Goal: Information Seeking & Learning: Find specific fact

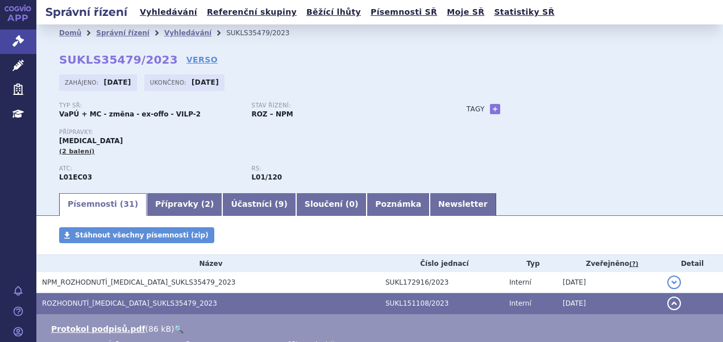
click at [169, 2] on ul "Vyhledávání Referenční skupiny Běžící lhůty Písemnosti SŘ Moje SŘ Statistiky SŘ" at bounding box center [347, 12] width 422 height 24
click at [179, 11] on link "Vyhledávání" at bounding box center [168, 12] width 64 height 15
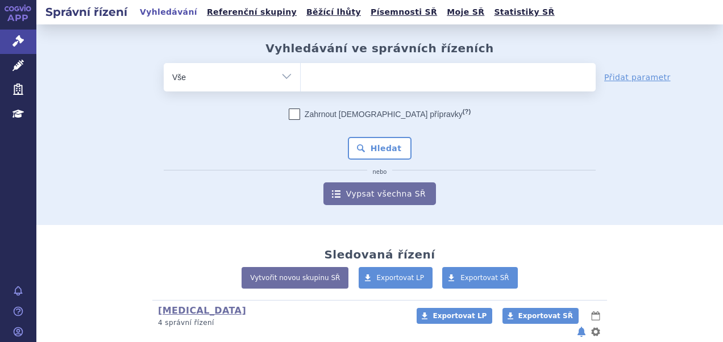
click at [349, 76] on ul at bounding box center [448, 75] width 295 height 24
click at [301, 76] on select at bounding box center [300, 77] width 1 height 28
paste input "SUKLS166659/2025"
type input "SUKLS166659/2025"
select select "SUKLS166659/2025"
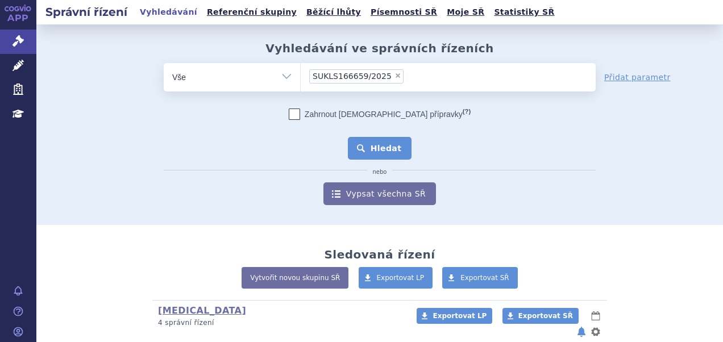
click at [391, 147] on button "Hledat" at bounding box center [380, 148] width 64 height 23
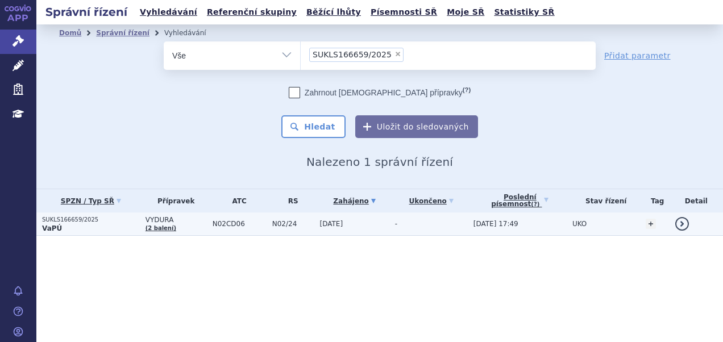
click at [78, 229] on p "VaPÚ" at bounding box center [91, 228] width 98 height 9
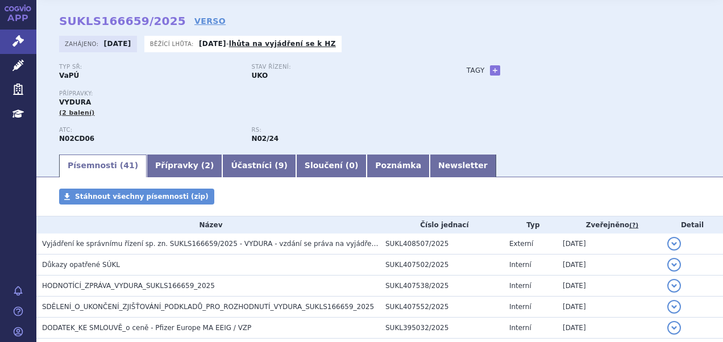
scroll to position [57, 0]
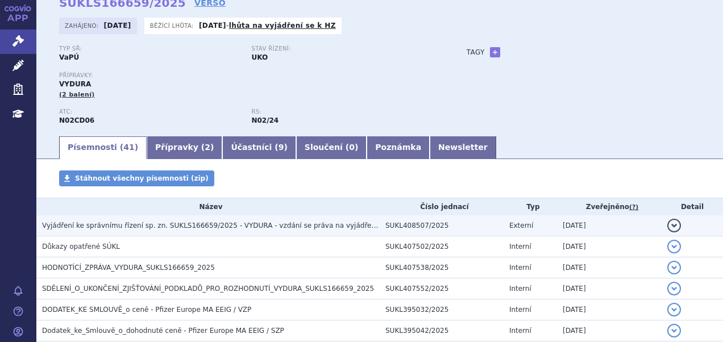
click at [173, 236] on td "Vyjádření ke správnímu řízení sp. zn. SUKLS166659/2025 - VYDURA - vzdání se prá…" at bounding box center [208, 226] width 344 height 21
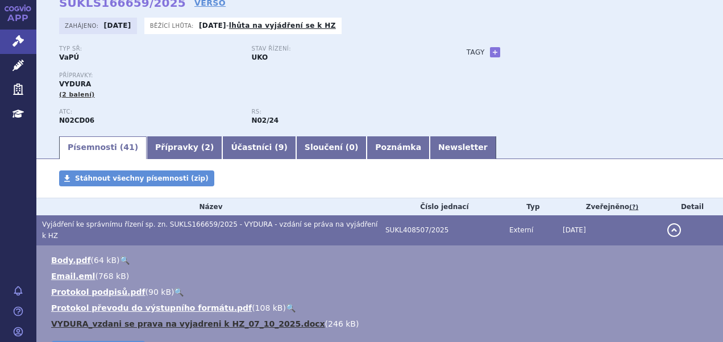
click at [204, 320] on link "VYDURA_vzdani se prava na vyjadreni k HZ_07_10_2025.docx" at bounding box center [188, 324] width 274 height 9
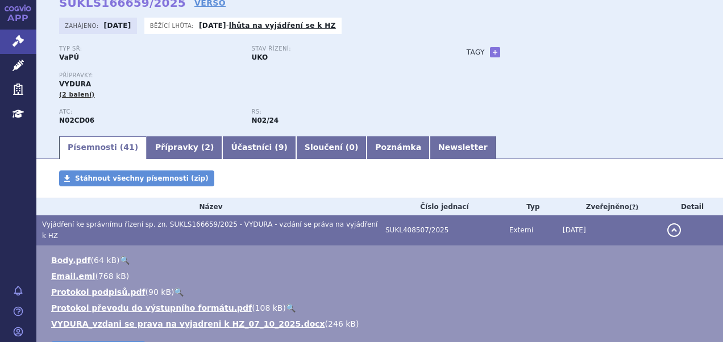
click at [339, 87] on div "Přípravky: VYDURA (2 balení)" at bounding box center [251, 85] width 385 height 27
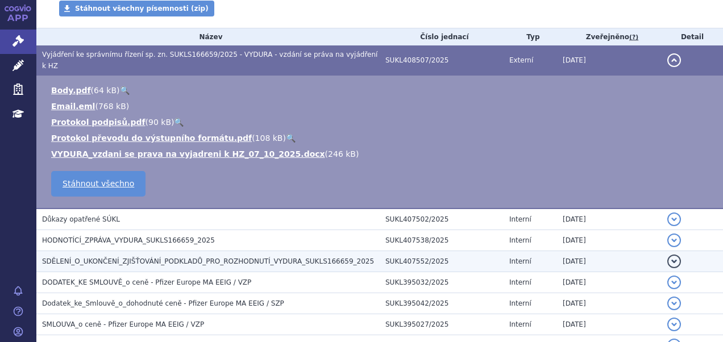
scroll to position [227, 0]
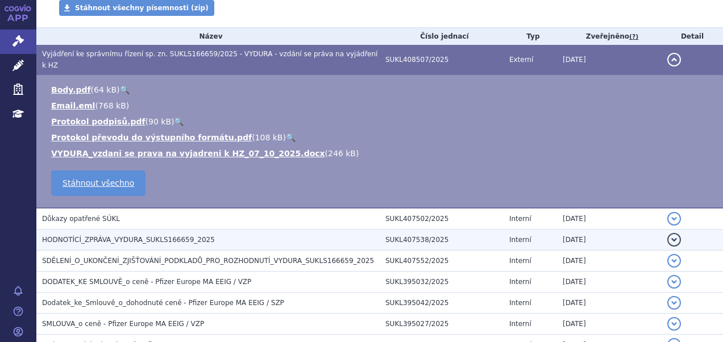
click at [116, 236] on span "HODNOTÍCÍ_ZPRÁVA_VYDURA_SUKLS166659_2025" at bounding box center [128, 240] width 173 height 8
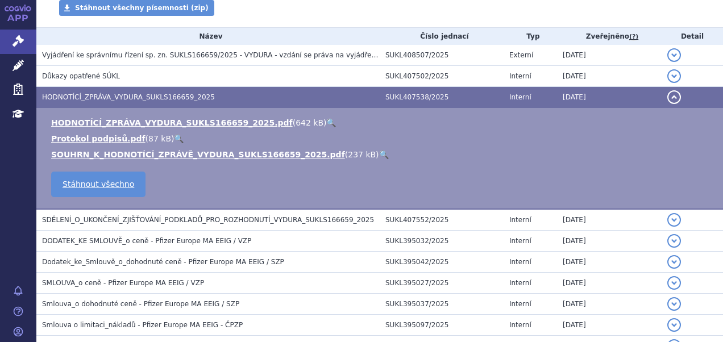
click at [326, 121] on link "🔍" at bounding box center [331, 122] width 10 height 9
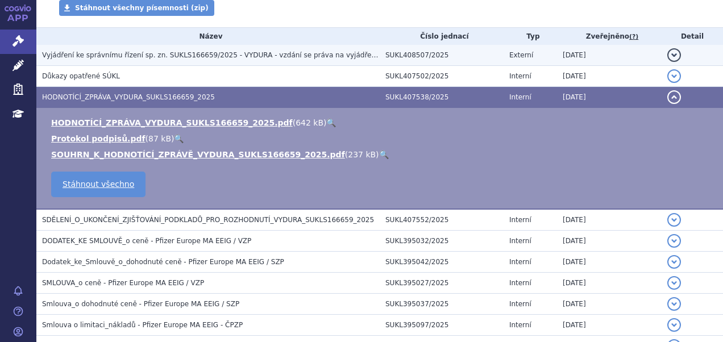
click at [125, 50] on h3 "Vyjádření ke správnímu řízení sp. zn. SUKLS166659/2025 - VYDURA - vzdání se prá…" at bounding box center [211, 54] width 338 height 11
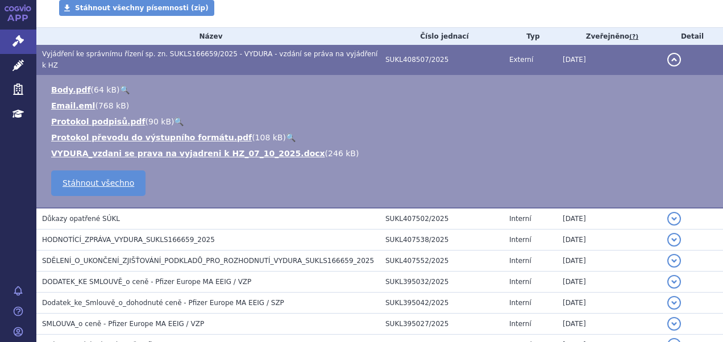
click at [123, 85] on link "🔍" at bounding box center [125, 89] width 10 height 9
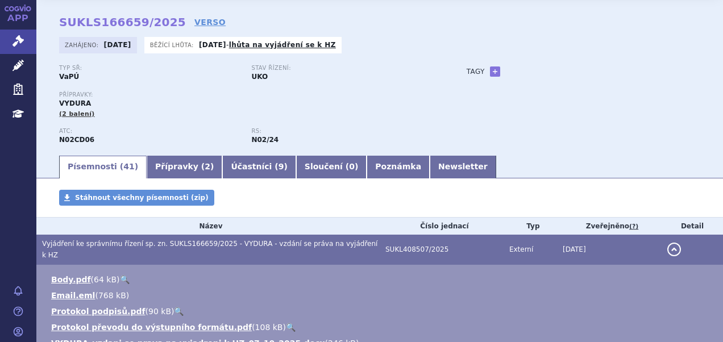
scroll to position [0, 0]
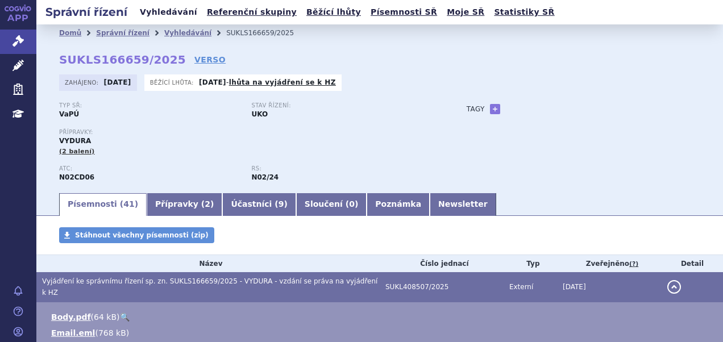
click at [164, 14] on link "Vyhledávání" at bounding box center [168, 12] width 64 height 15
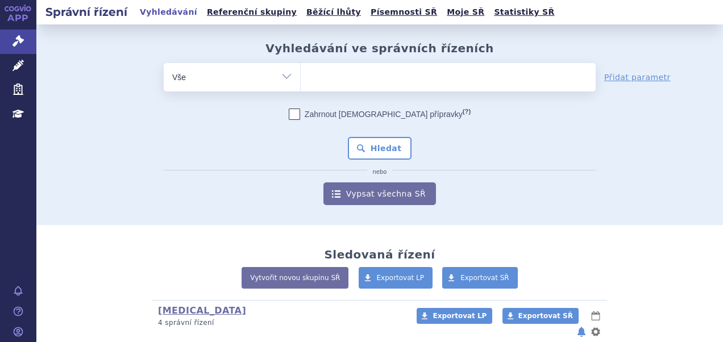
click at [419, 82] on ul at bounding box center [448, 75] width 295 height 24
click at [301, 82] on select at bounding box center [300, 77] width 1 height 28
paste input "SUKLS319770/2025"
type input "SUKLS319770/2025"
select select "SUKLS319770/2025"
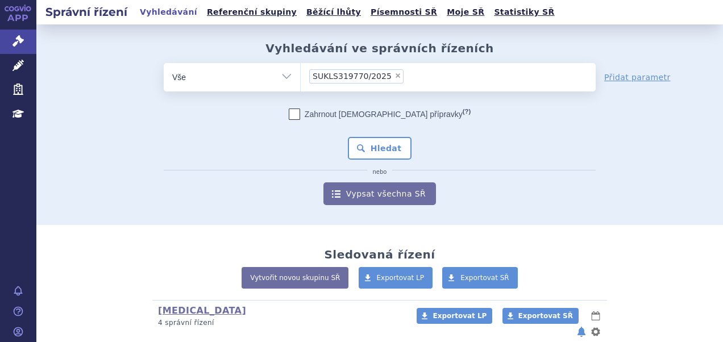
type input "SUKLS319770/2025"
click at [375, 143] on button "Hledat" at bounding box center [380, 148] width 64 height 23
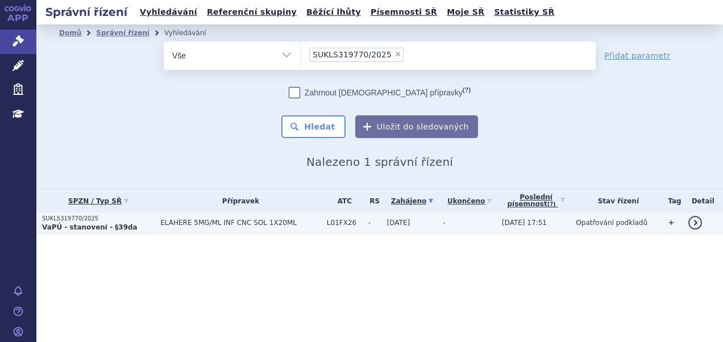
drag, startPoint x: 0, startPoint y: 0, endPoint x: 195, endPoint y: 222, distance: 295.4
click at [195, 222] on span "ELAHERE 5MG/ML INF CNC SOL 1X20ML" at bounding box center [240, 223] width 161 height 8
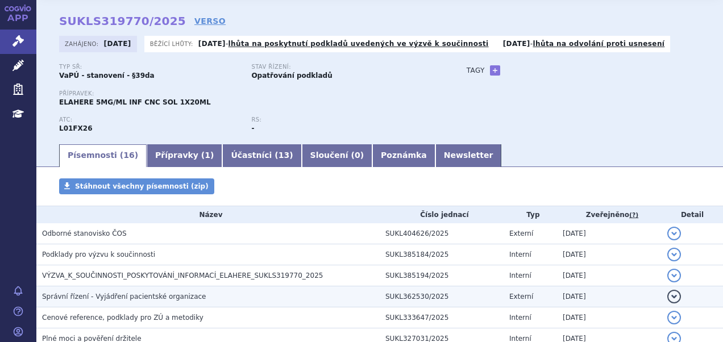
scroll to position [57, 0]
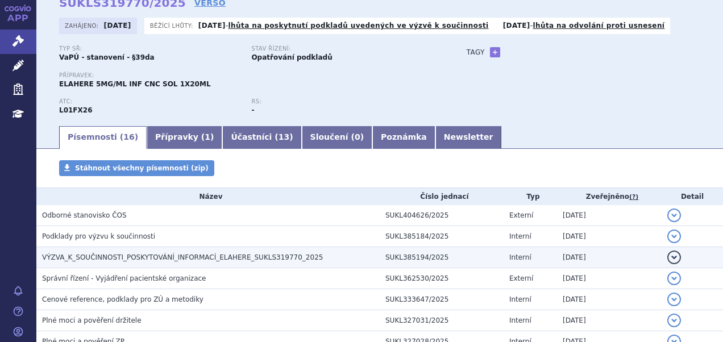
click at [185, 255] on span "VÝZVA_K_SOUČINNOSTI_POSKYTOVÁNÍ_INFORMACÍ_ELAHERE_SUKLS319770_2025" at bounding box center [182, 258] width 281 height 8
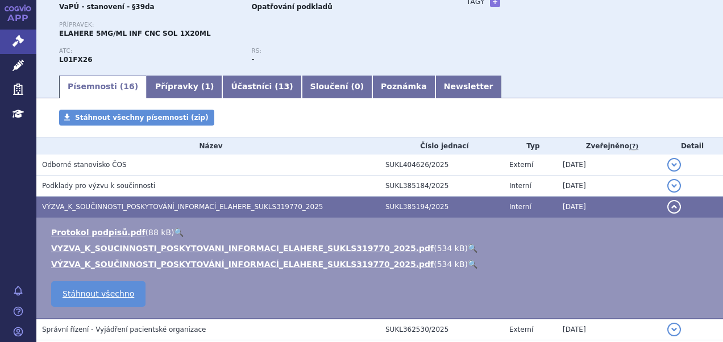
scroll to position [171, 0]
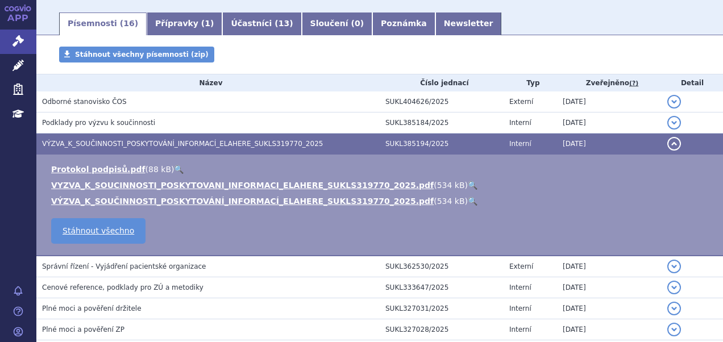
click at [468, 184] on link "🔍" at bounding box center [473, 185] width 10 height 9
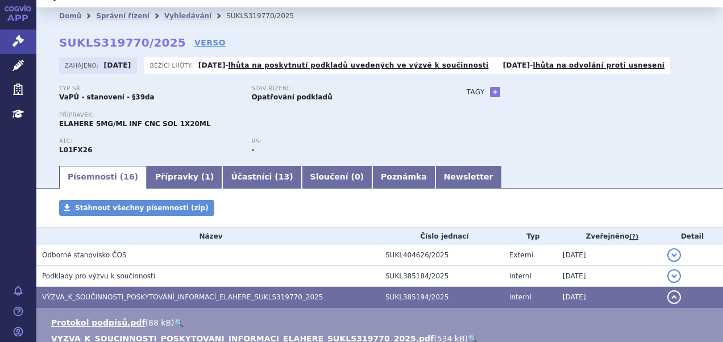
scroll to position [0, 0]
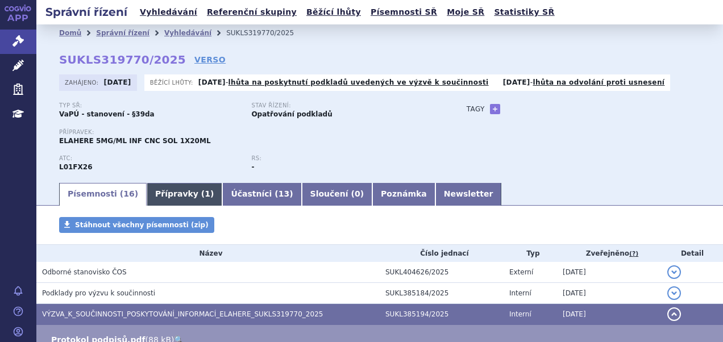
click at [176, 191] on link "Přípravky ( 1 )" at bounding box center [185, 194] width 76 height 23
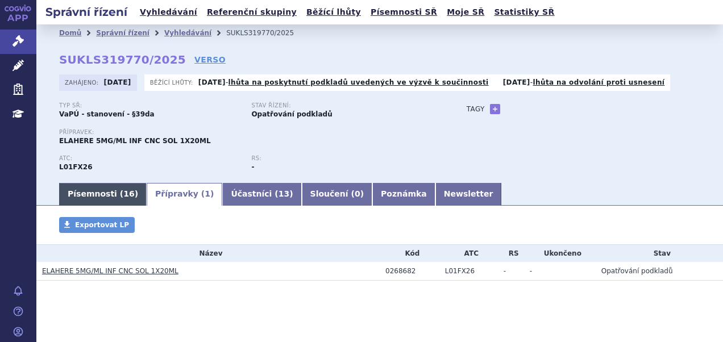
click at [123, 192] on span "16" at bounding box center [128, 193] width 11 height 9
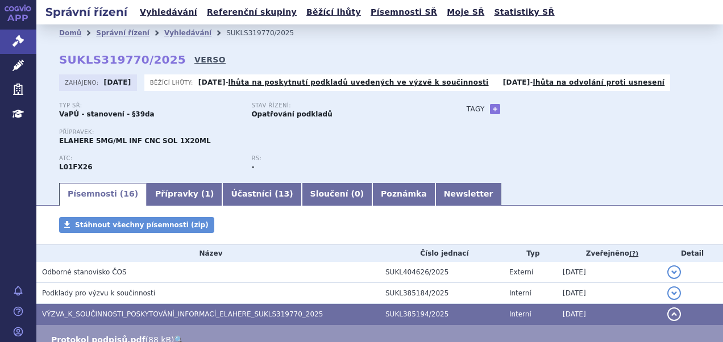
click at [195, 63] on link "VERSO" at bounding box center [210, 59] width 31 height 11
drag, startPoint x: 60, startPoint y: 61, endPoint x: 163, endPoint y: 66, distance: 103.6
click at [163, 66] on strong "SUKLS319770/2025" at bounding box center [122, 60] width 127 height 14
copy strong "SUKLS319770/2025"
